Goal: Task Accomplishment & Management: Use online tool/utility

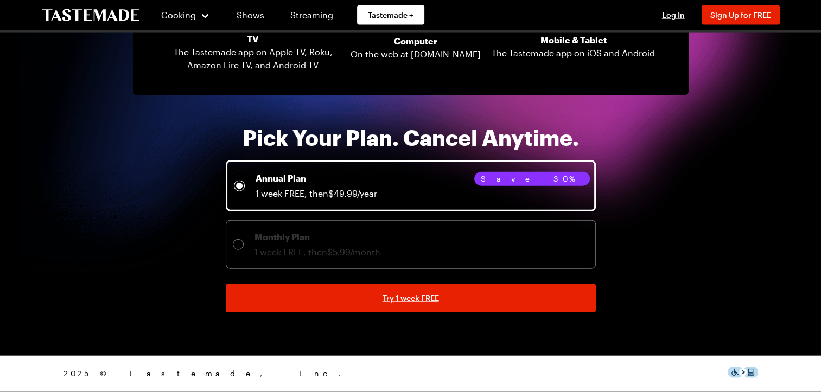
scroll to position [2288, 0]
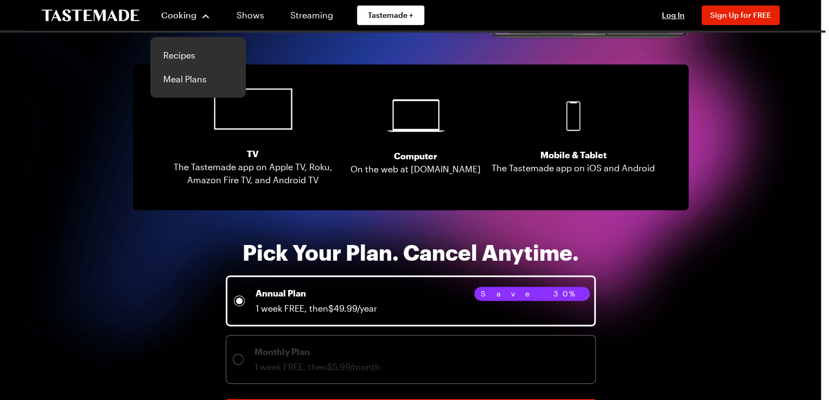
click at [205, 17] on div "Cooking" at bounding box center [185, 15] width 49 height 13
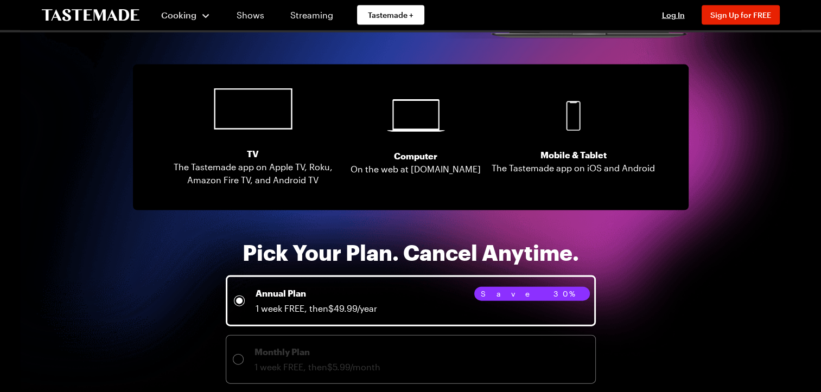
click at [205, 17] on div "Cooking" at bounding box center [185, 15] width 49 height 13
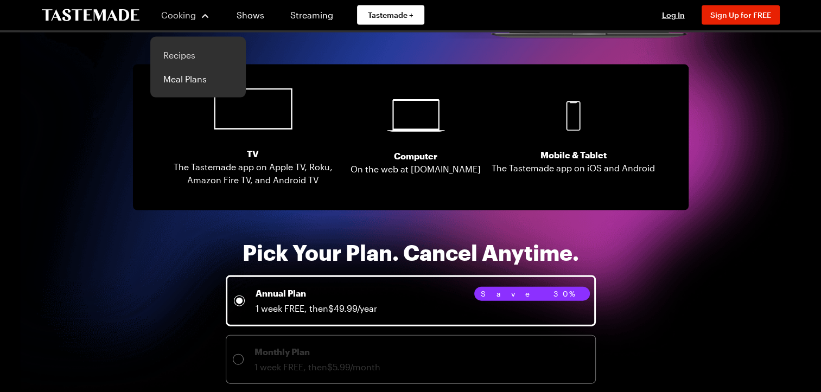
click at [178, 51] on link "Recipes" at bounding box center [198, 55] width 82 height 24
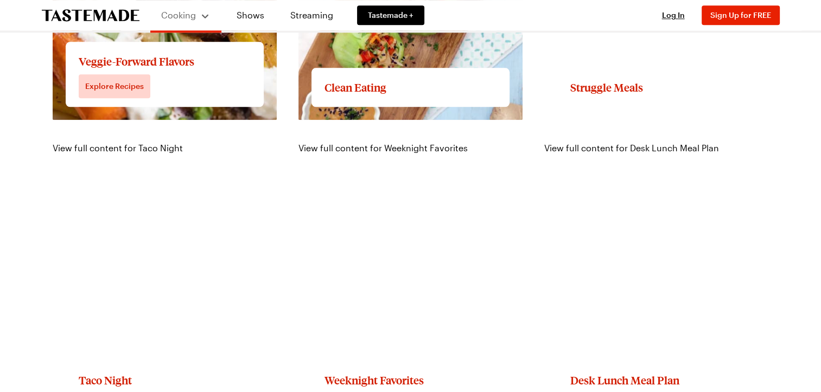
scroll to position [1194, 0]
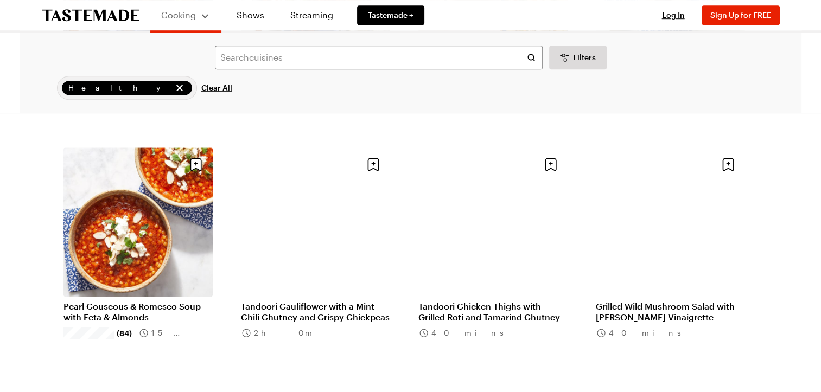
scroll to position [1031, 0]
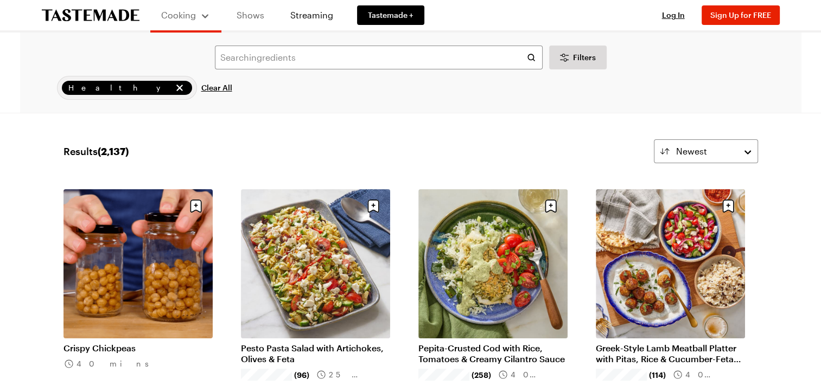
click at [250, 18] on link "Shows" at bounding box center [250, 15] width 49 height 30
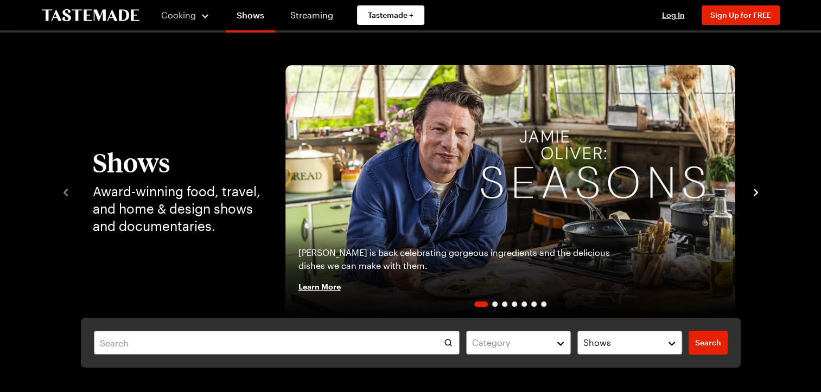
click at [755, 196] on icon "navigate to next item" at bounding box center [755, 192] width 11 height 11
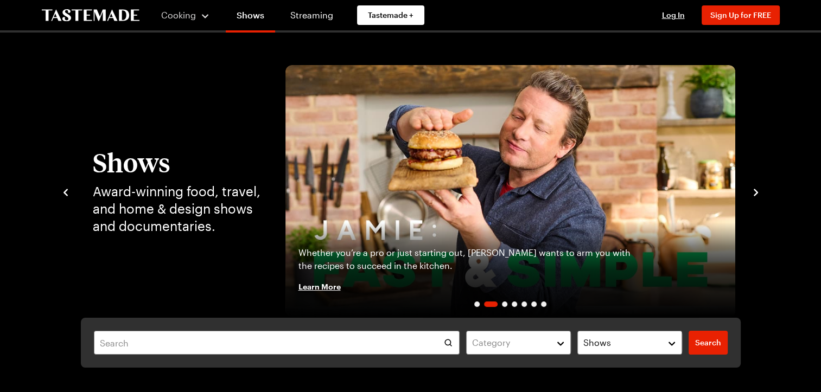
click at [755, 196] on icon "navigate to next item" at bounding box center [755, 192] width 11 height 11
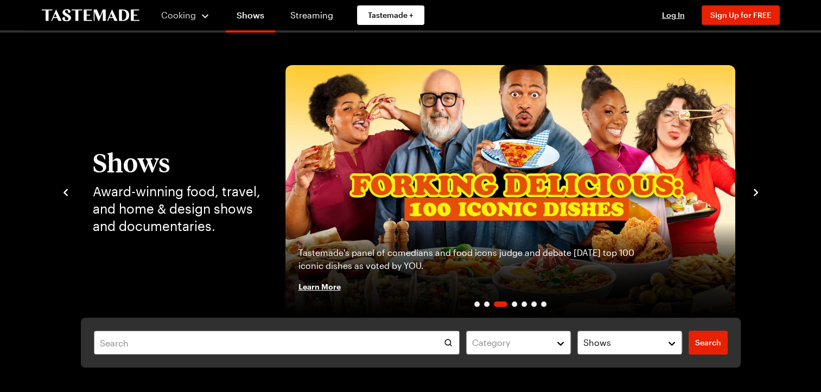
click at [755, 196] on icon "navigate to next item" at bounding box center [755, 192] width 11 height 11
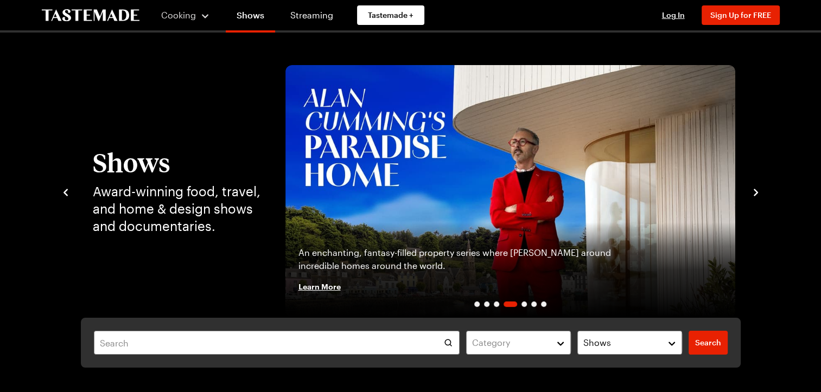
click at [755, 196] on icon "navigate to next item" at bounding box center [755, 192] width 11 height 11
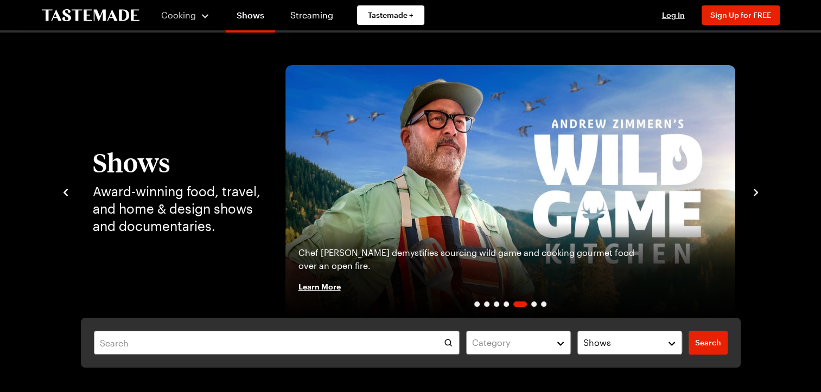
click at [756, 196] on icon "navigate to next item" at bounding box center [755, 192] width 11 height 11
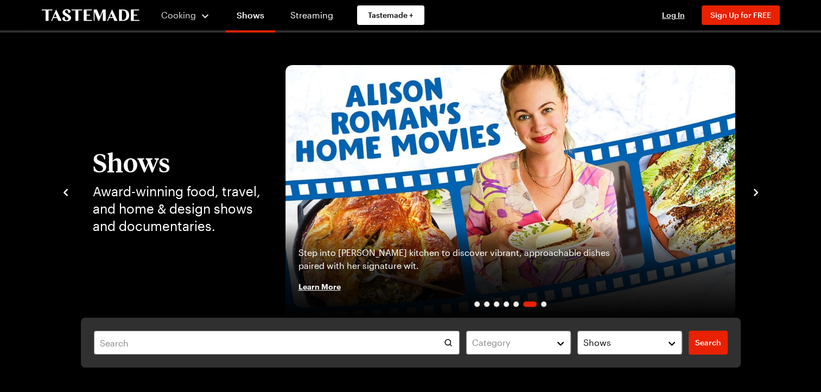
click at [756, 196] on icon "navigate to next item" at bounding box center [755, 192] width 11 height 11
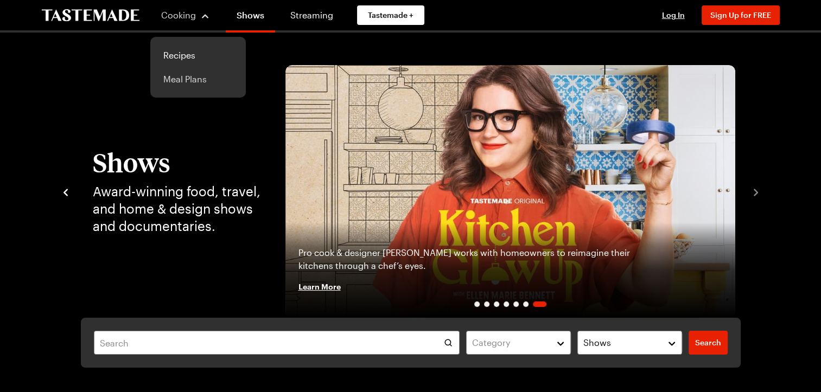
click at [177, 80] on link "Meal Plans" at bounding box center [198, 79] width 82 height 24
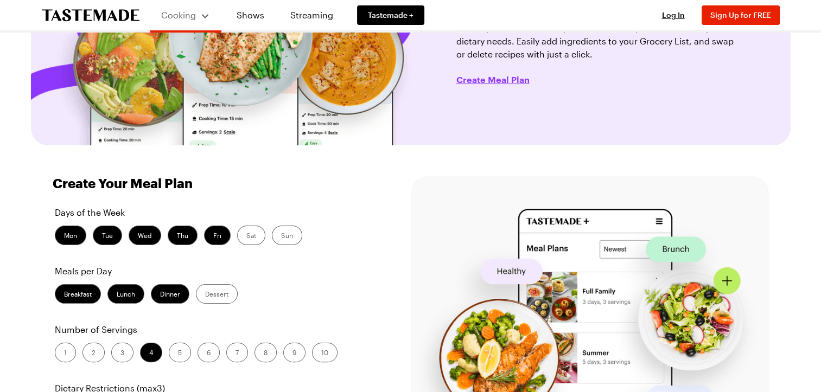
scroll to position [217, 0]
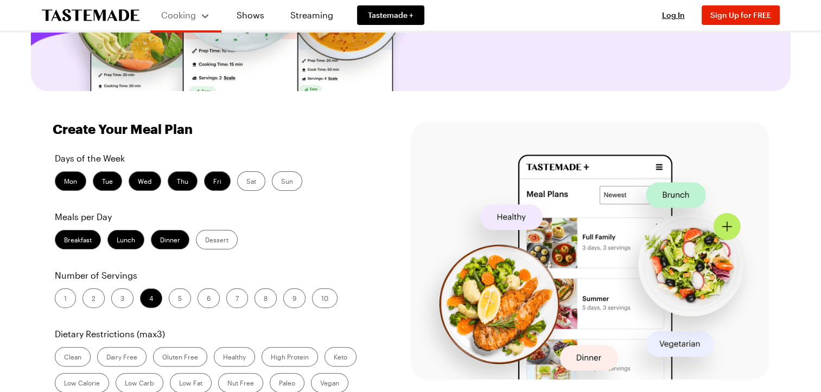
click at [84, 245] on label "Breakfast" at bounding box center [78, 240] width 46 height 20
click at [64, 241] on input "Breakfast" at bounding box center [64, 241] width 0 height 0
click at [128, 246] on label "Lunch" at bounding box center [125, 240] width 37 height 20
click at [117, 241] on input "Lunch" at bounding box center [117, 241] width 0 height 0
click at [117, 297] on label "3" at bounding box center [122, 299] width 22 height 20
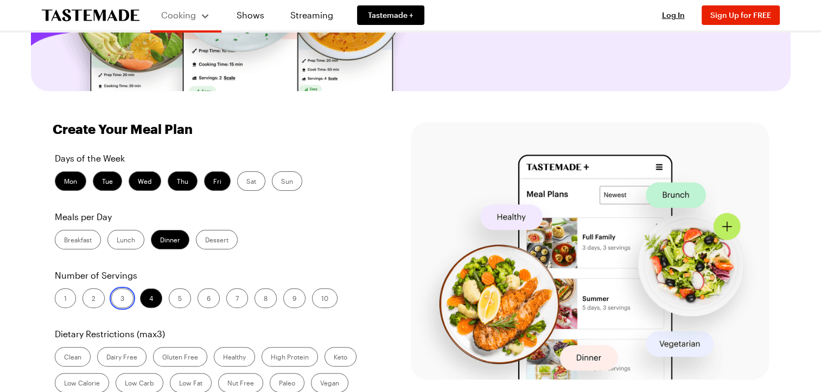
click at [120, 299] on input "3" at bounding box center [120, 299] width 0 height 0
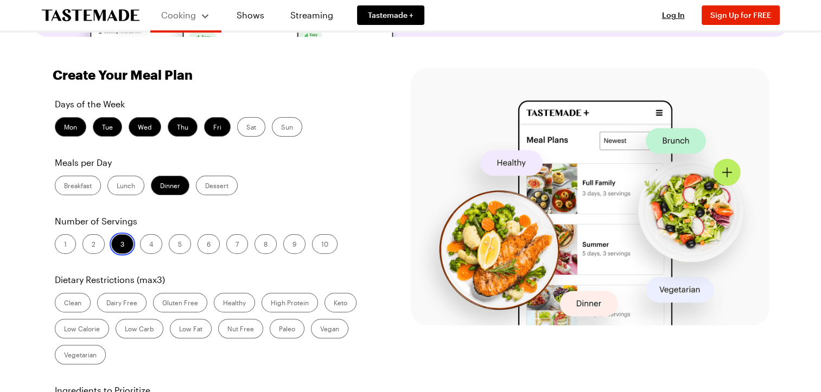
scroll to position [326, 0]
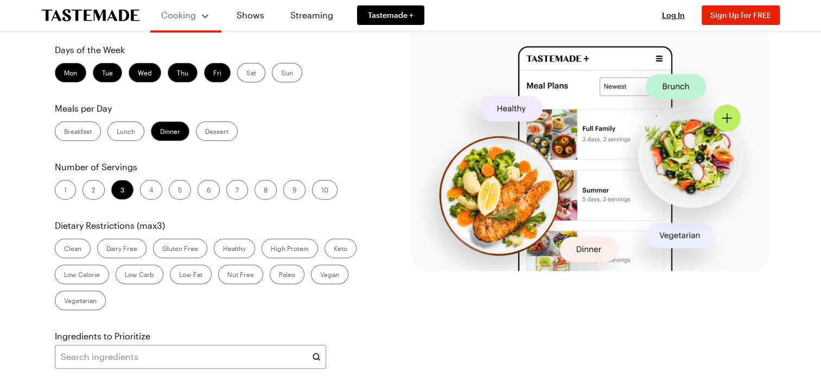
click at [117, 248] on label "Dairy Free" at bounding box center [121, 249] width 49 height 20
click at [106, 250] on Free "Dairy Free" at bounding box center [106, 250] width 0 height 0
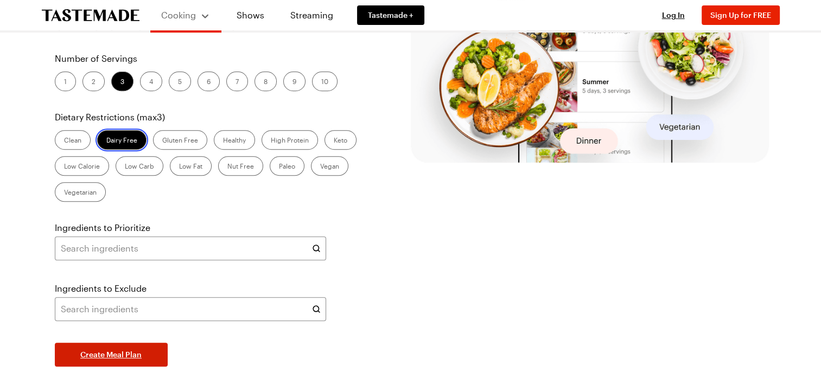
scroll to position [488, 0]
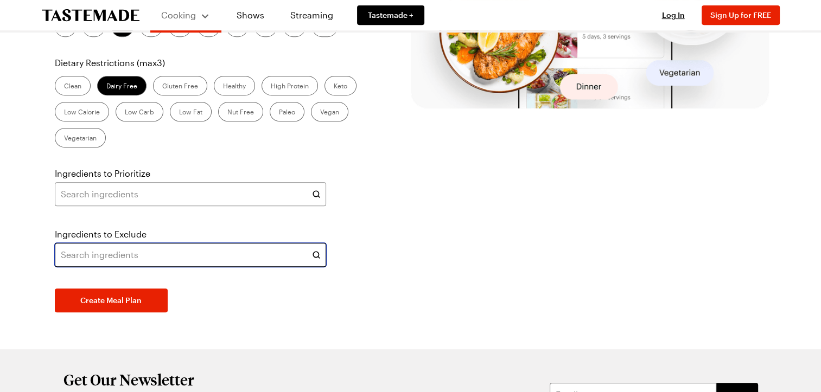
click at [293, 257] on input "text" at bounding box center [190, 255] width 271 height 24
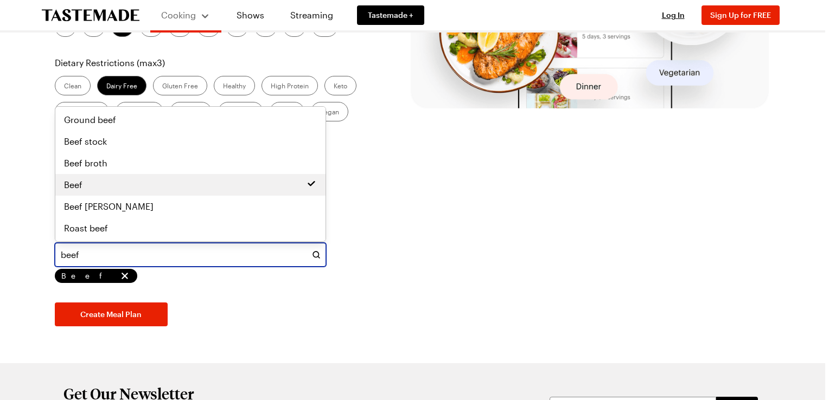
click at [93, 186] on div "Beef" at bounding box center [190, 184] width 253 height 13
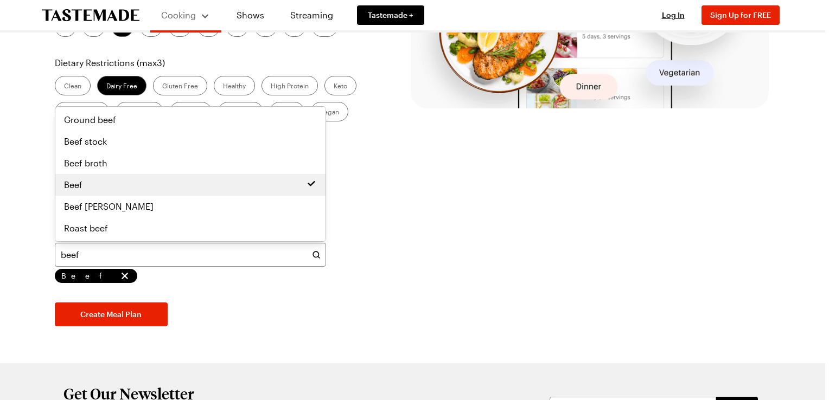
type input "beef"
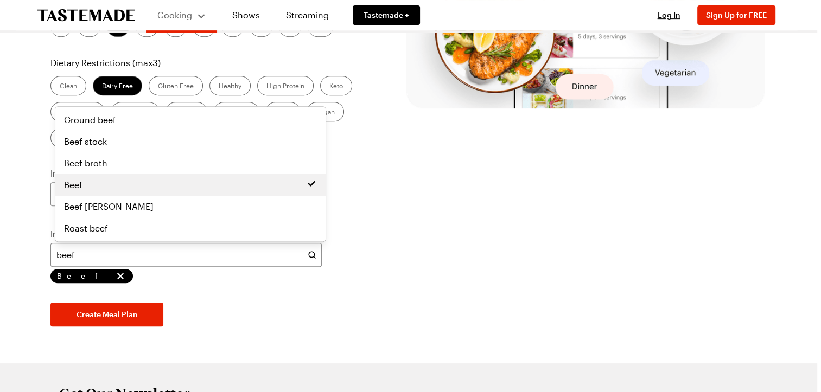
click at [211, 314] on div "Days of the Week Mon Tue Wed Thu Fri Sat Sun Meals per Day Breakfast Lunch Dinn…" at bounding box center [209, 104] width 323 height 446
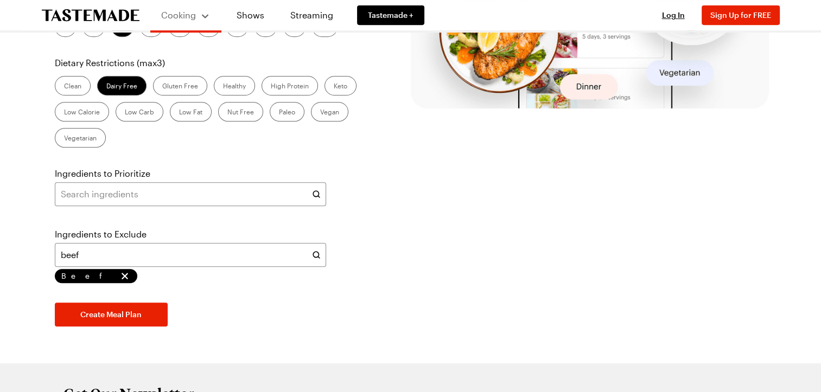
scroll to position [380, 0]
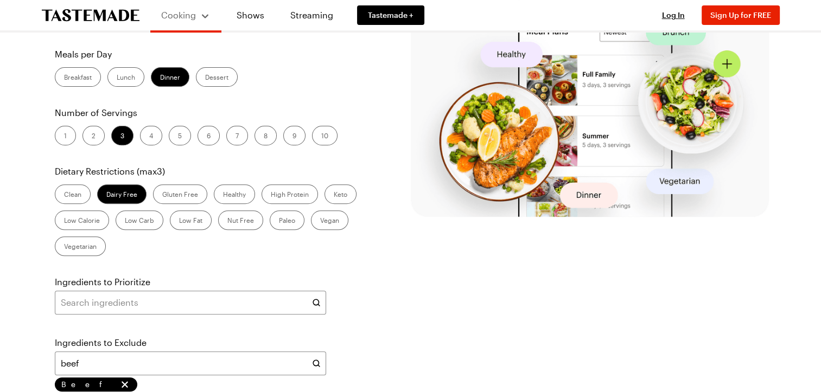
click at [234, 199] on label "Healthy" at bounding box center [234, 194] width 41 height 20
click at [223, 195] on input "Healthy" at bounding box center [223, 195] width 0 height 0
click at [299, 191] on label "High Protein" at bounding box center [289, 194] width 56 height 20
click at [271, 195] on Protein "High Protein" at bounding box center [271, 195] width 0 height 0
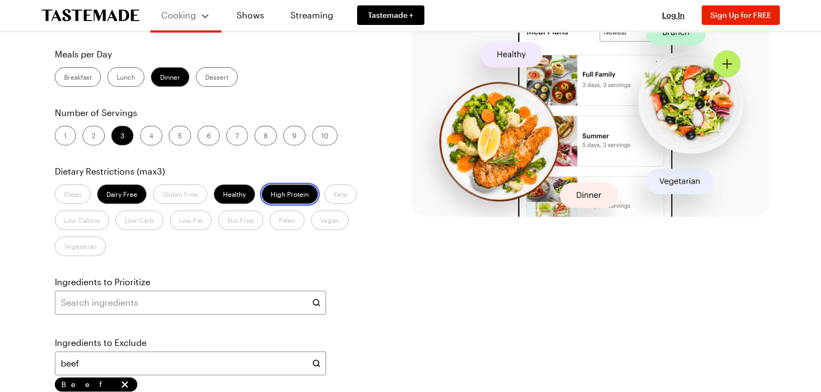
scroll to position [543, 0]
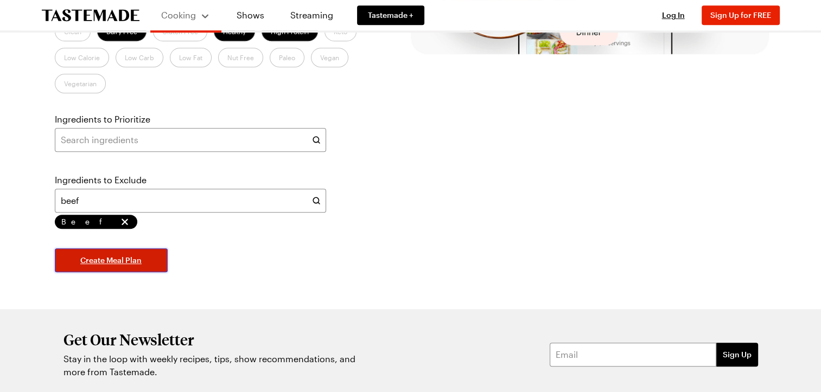
click at [115, 261] on span "Create Meal Plan" at bounding box center [110, 260] width 61 height 11
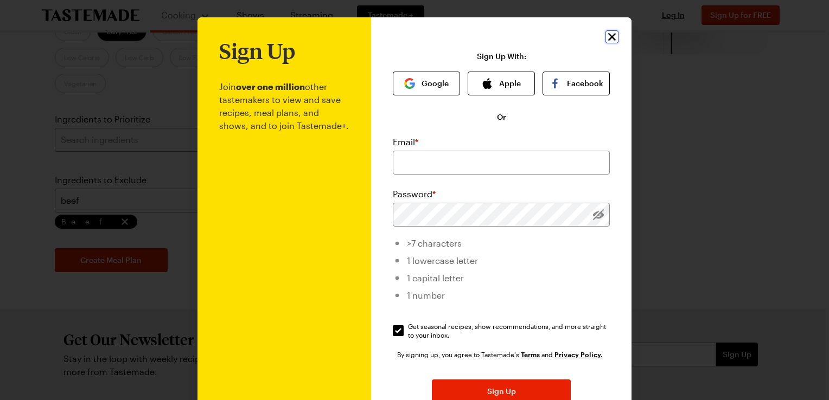
click at [608, 35] on icon "Close" at bounding box center [612, 37] width 8 height 8
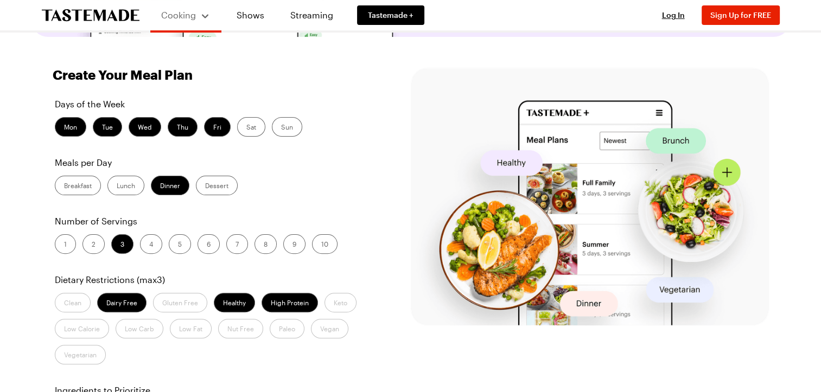
scroll to position [0, 0]
